Goal: Information Seeking & Learning: Learn about a topic

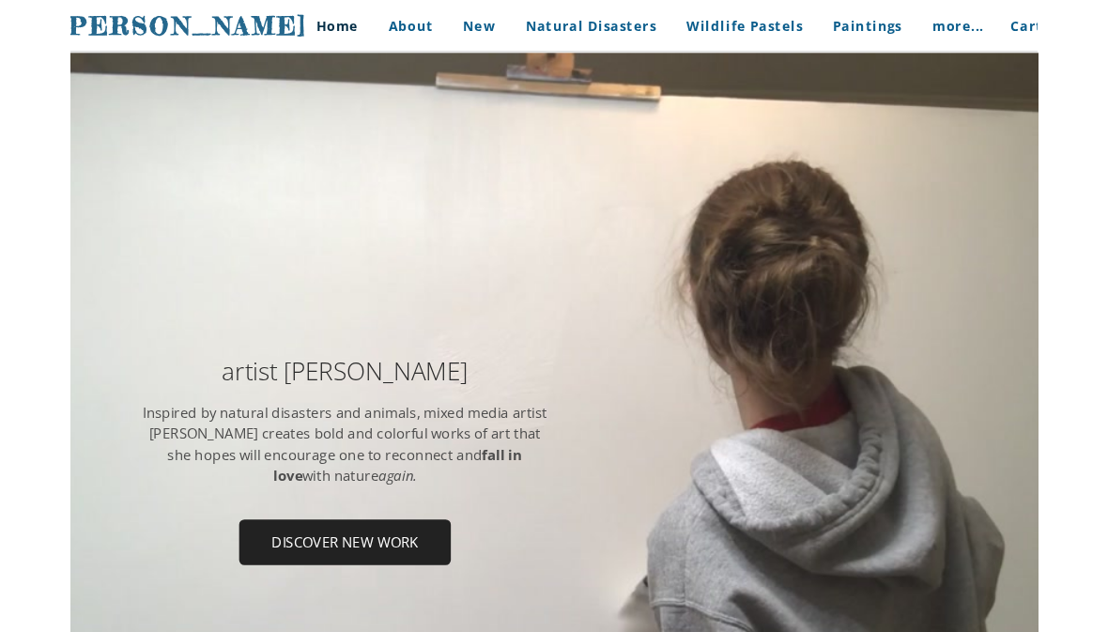
scroll to position [5, 0]
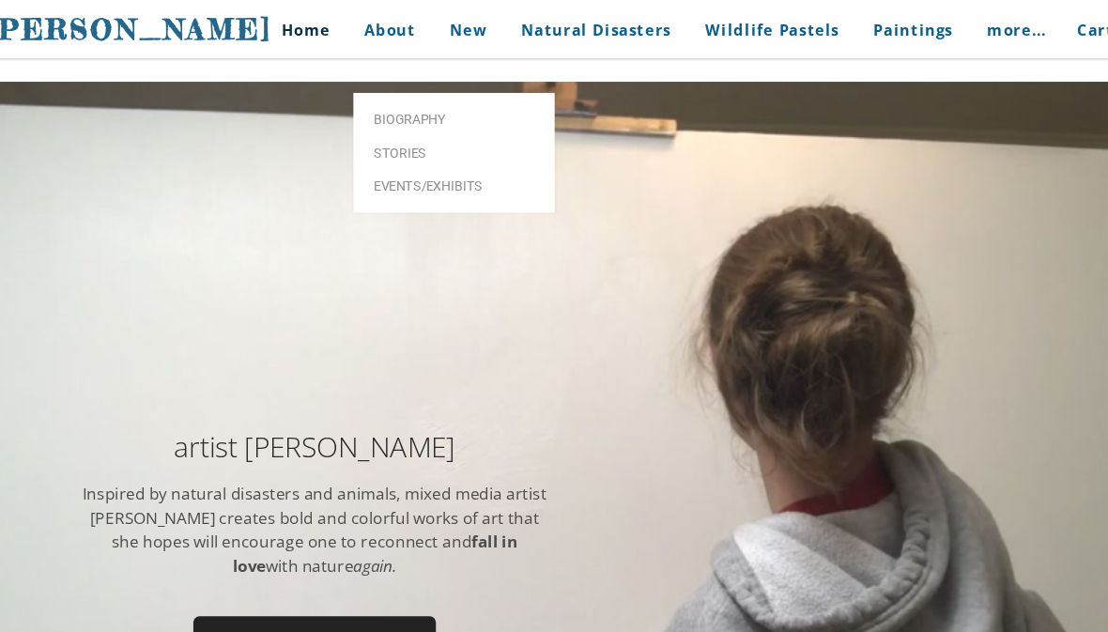
click at [375, 96] on link "Biography" at bounding box center [452, 111] width 188 height 31
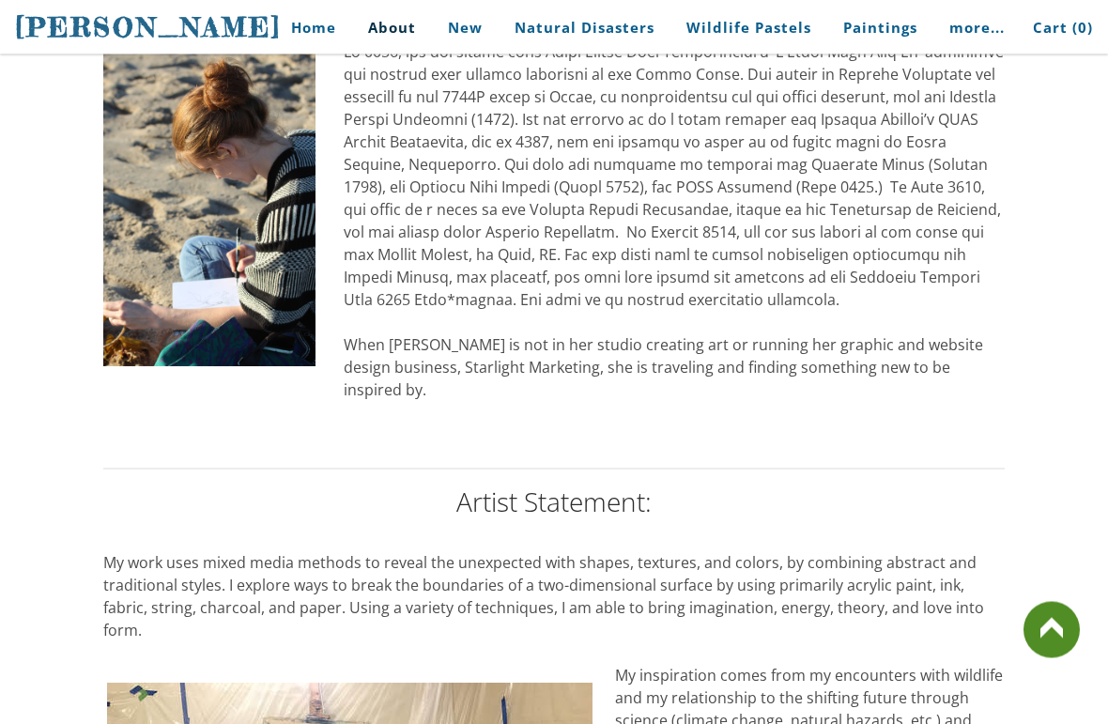
scroll to position [1144, 0]
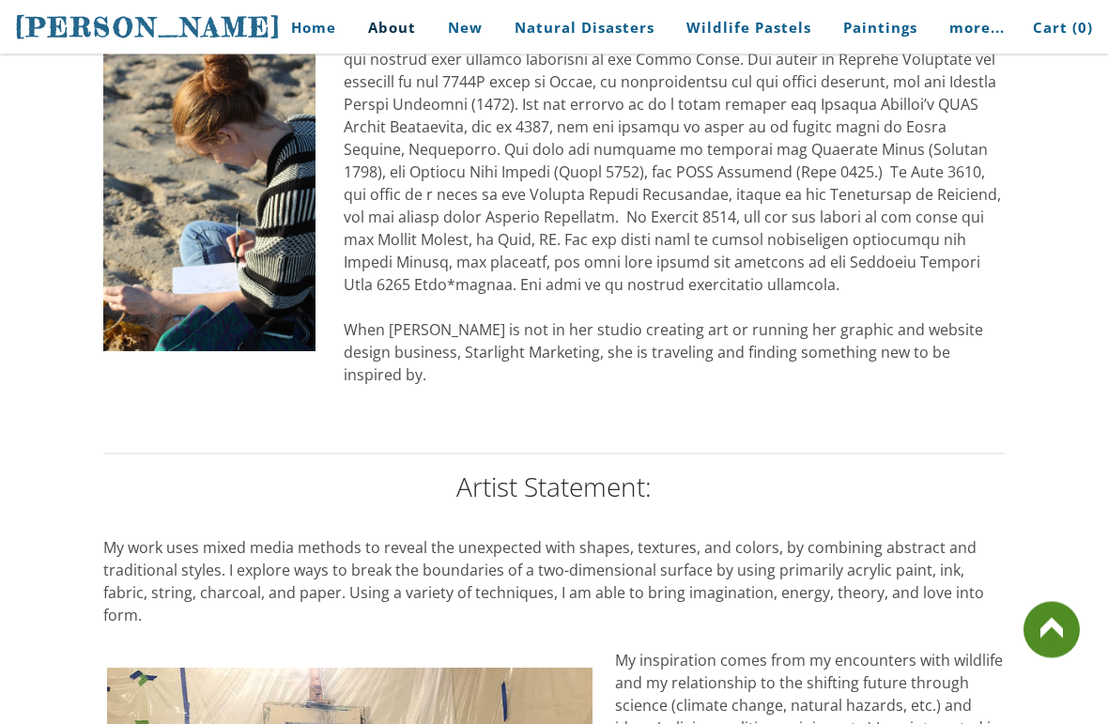
click at [313, 49] on link "Home" at bounding box center [306, 28] width 87 height 42
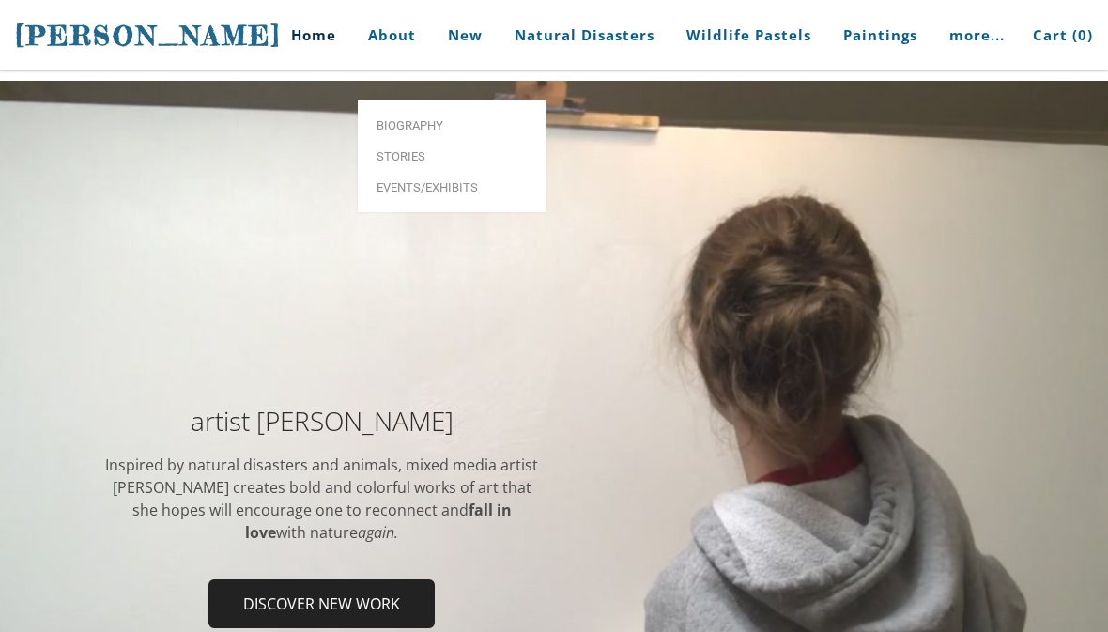
click at [405, 39] on link "About" at bounding box center [392, 35] width 76 height 70
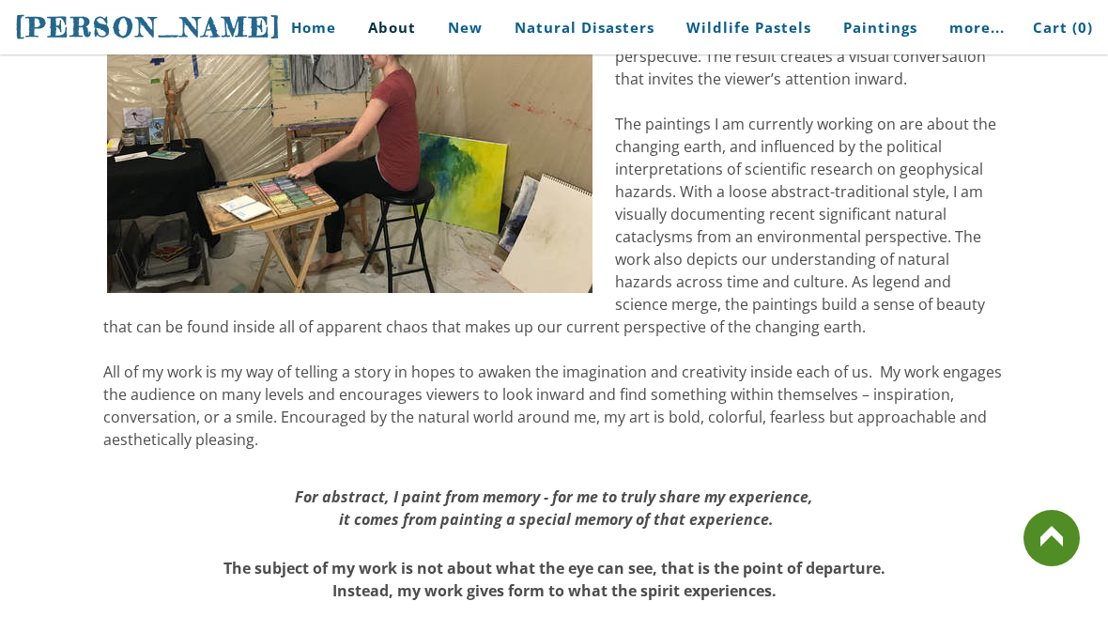
scroll to position [1867, 0]
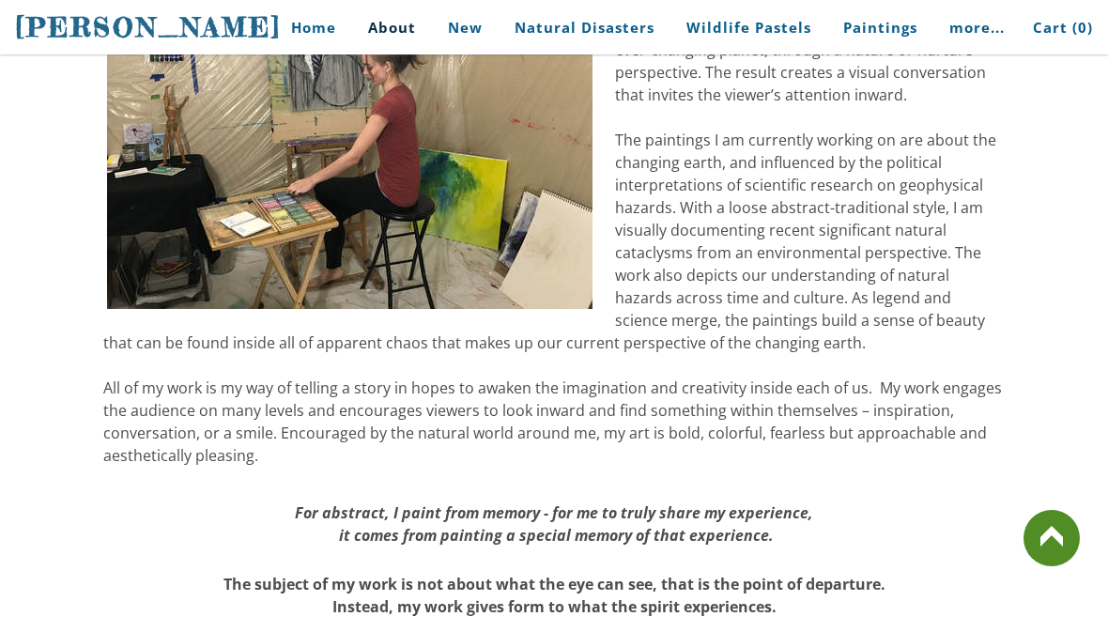
click at [1062, 555] on link at bounding box center [1051, 538] width 56 height 56
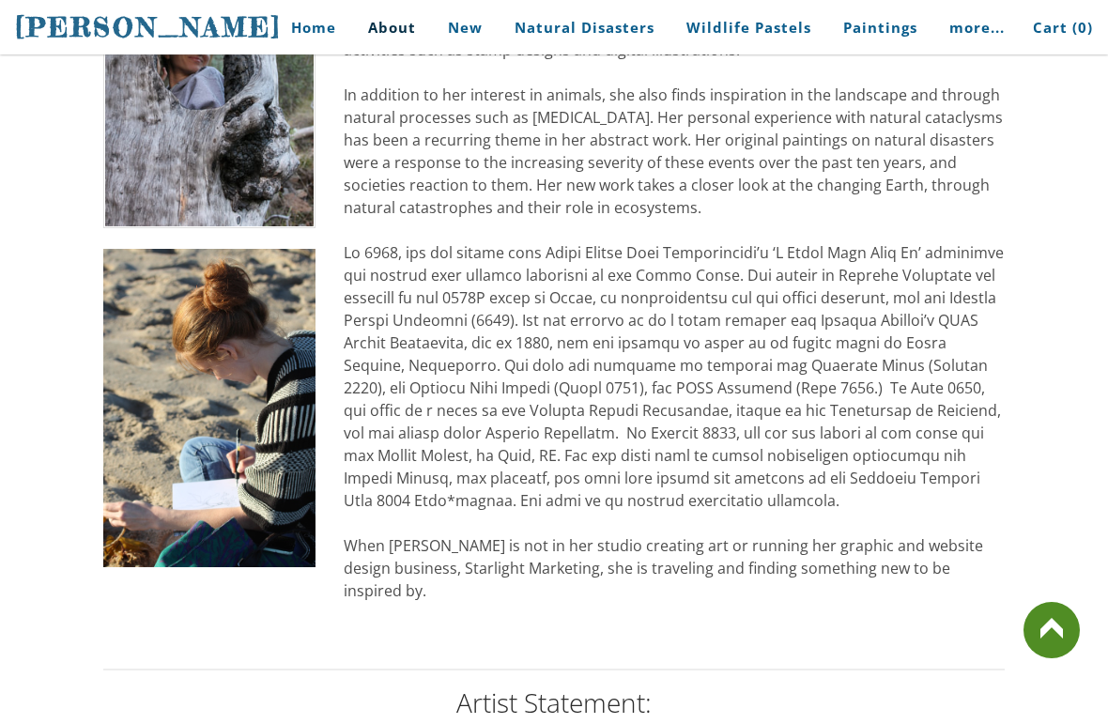
scroll to position [946, 0]
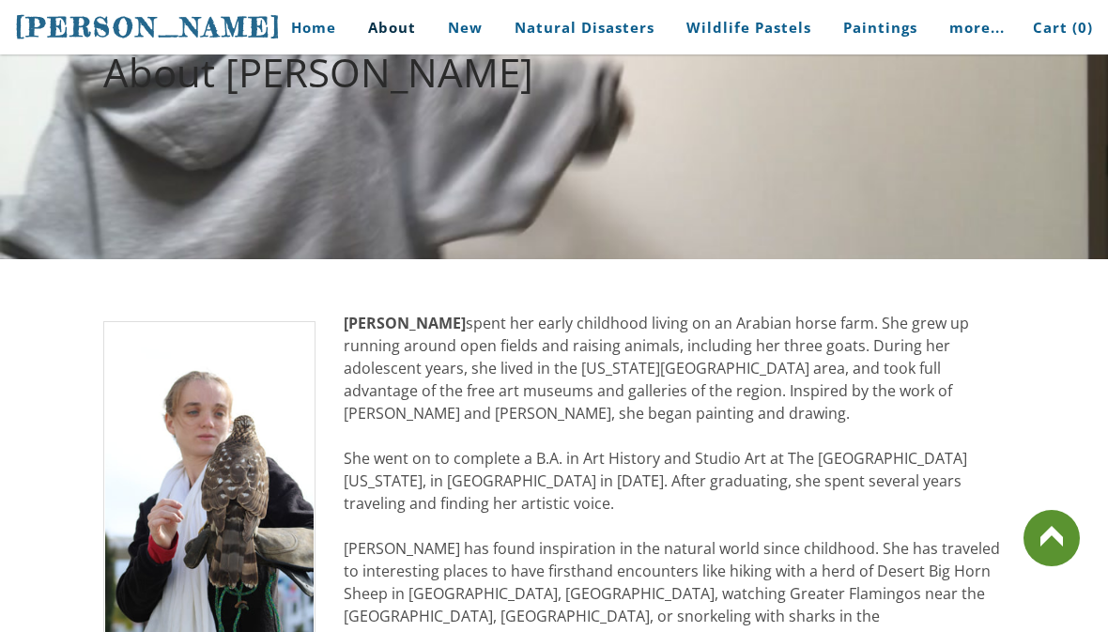
scroll to position [0, 0]
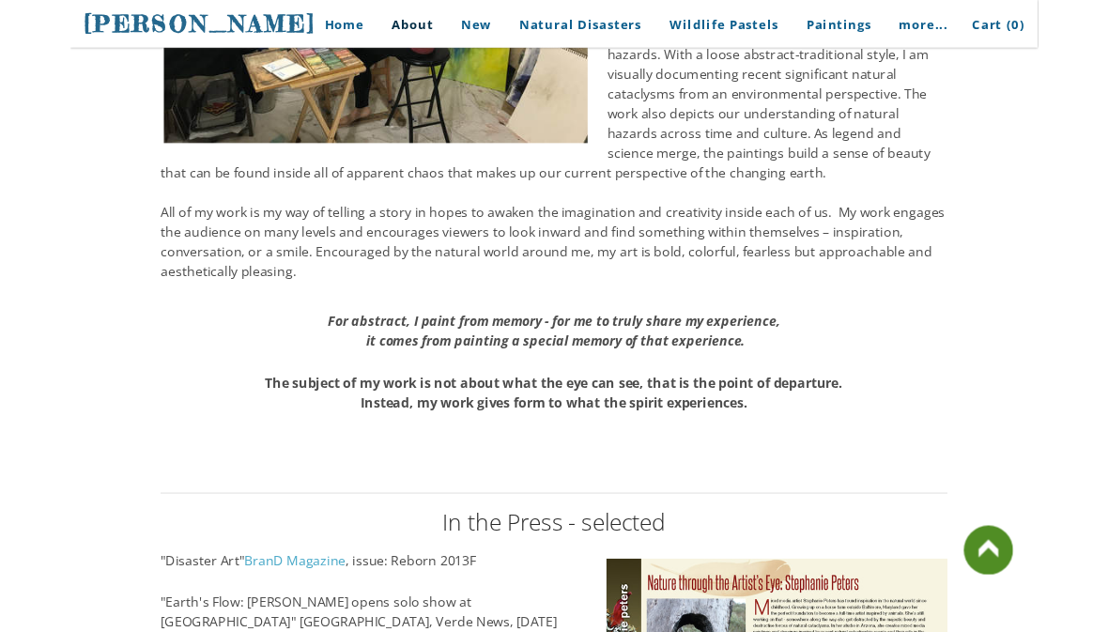
scroll to position [2105, 0]
